Goal: Navigation & Orientation: Find specific page/section

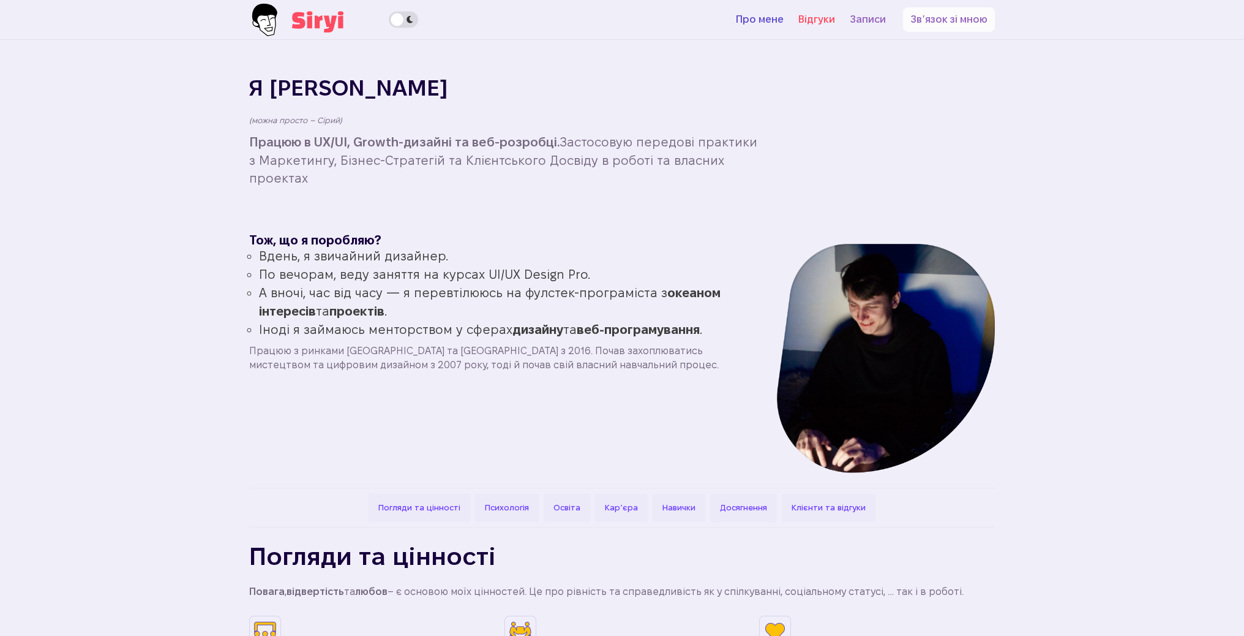
click at [822, 17] on link "Відгуки" at bounding box center [816, 19] width 51 height 24
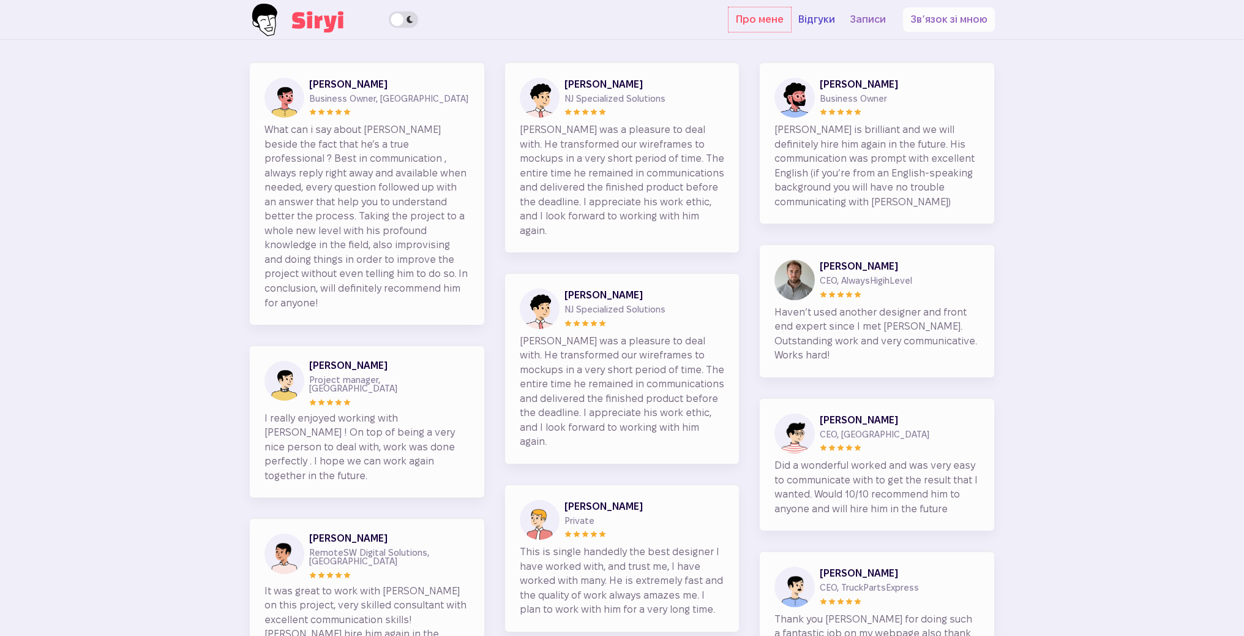
click at [773, 21] on link "Про мене" at bounding box center [760, 19] width 62 height 24
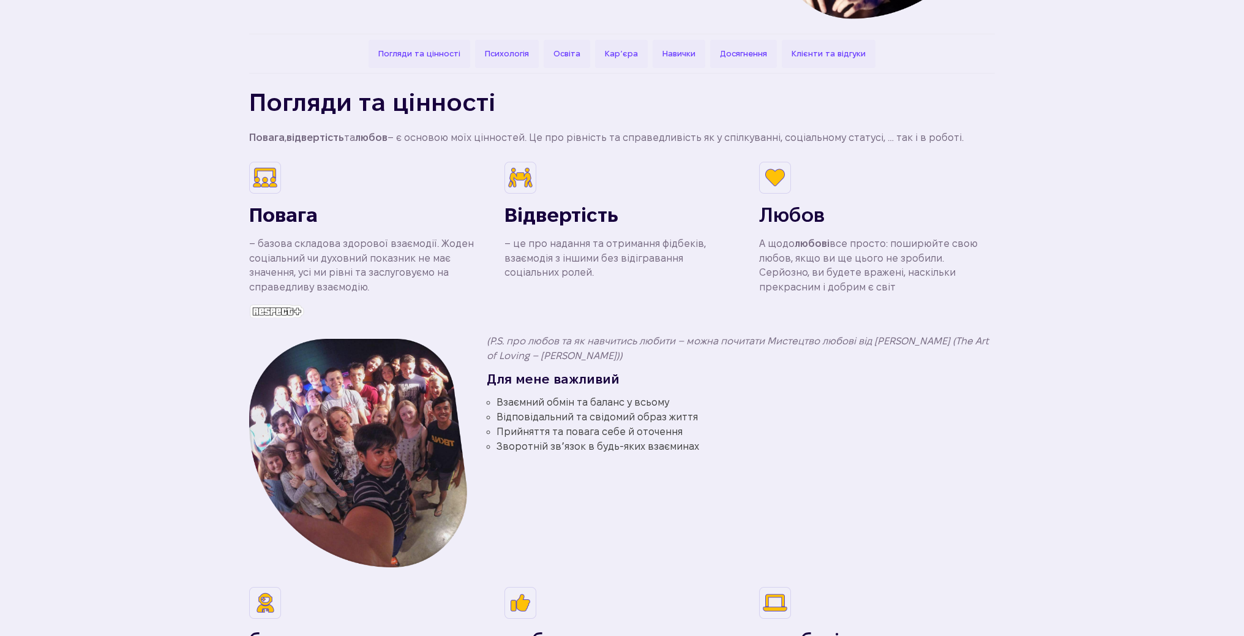
scroll to position [571, 0]
